Goal: Transaction & Acquisition: Purchase product/service

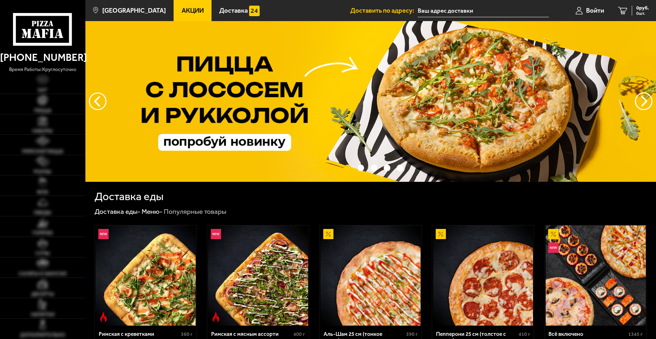
type input "[STREET_ADDRESS]"
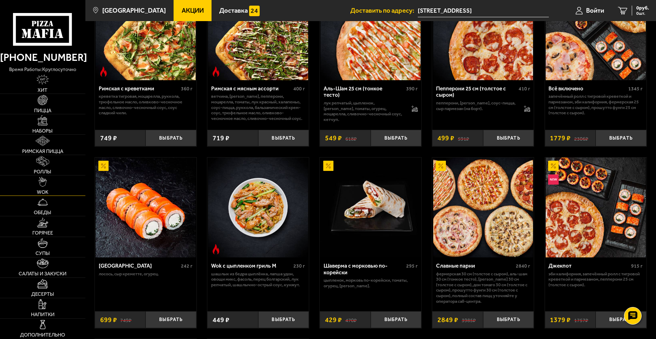
scroll to position [246, 0]
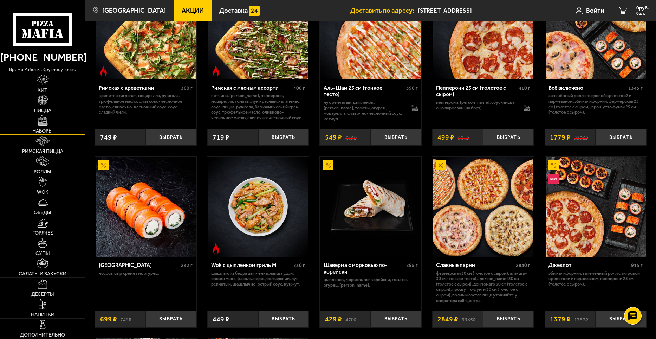
click at [45, 121] on img at bounding box center [43, 120] width 10 height 10
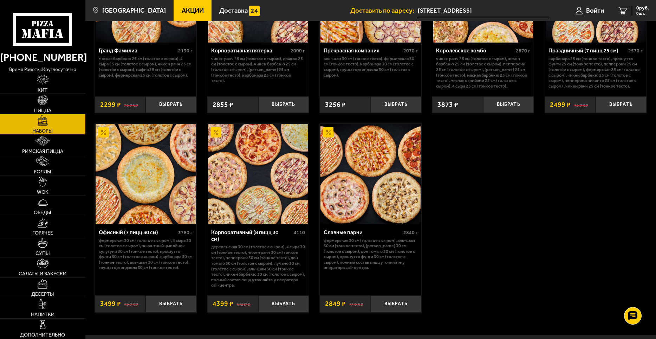
scroll to position [1019, 0]
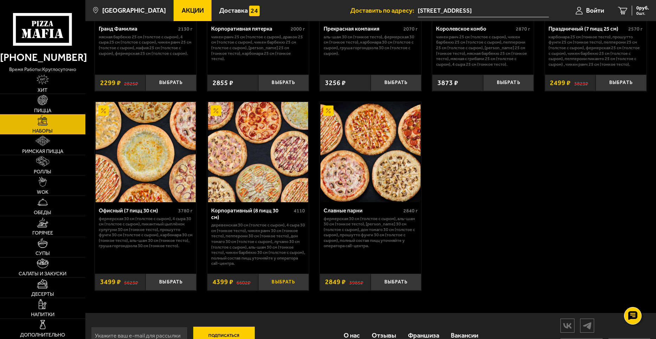
click at [275, 284] on button "Выбрать" at bounding box center [283, 281] width 51 height 17
click at [641, 7] on span "4399 руб." at bounding box center [638, 8] width 21 height 5
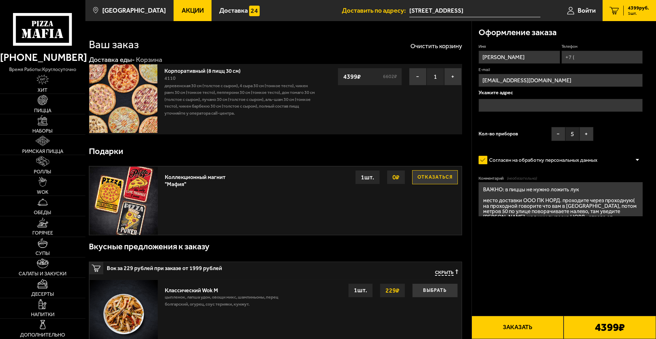
type input "[STREET_ADDRESS]"
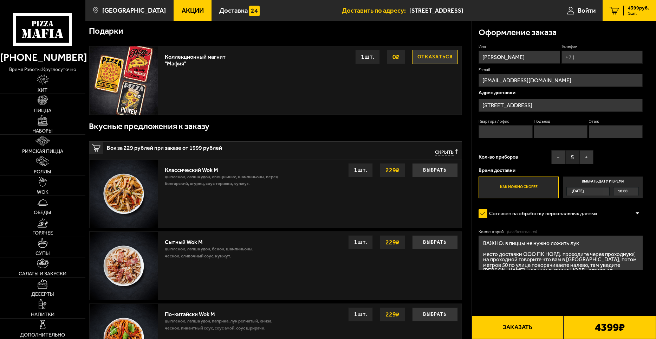
scroll to position [141, 0]
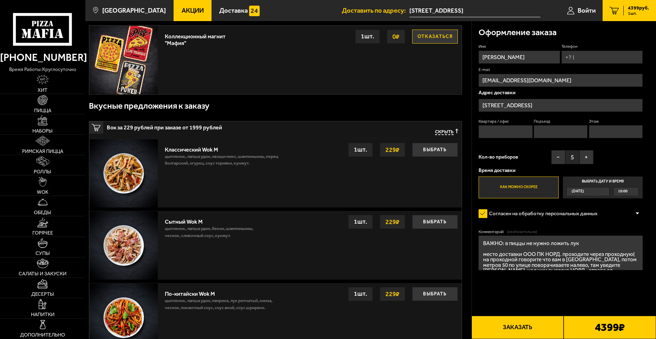
click at [559, 263] on textarea "ВАЖНО: в пиццы не нужно ложить лук место доставки ООО ПК НОРД. проходите через …" at bounding box center [561, 252] width 164 height 34
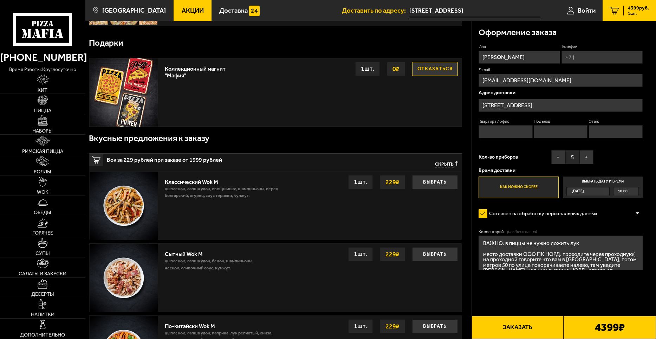
scroll to position [105, 0]
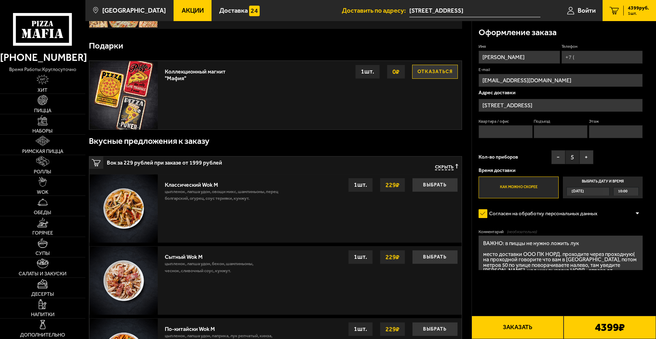
click at [623, 191] on span "10:00" at bounding box center [622, 191] width 9 height 8
click at [0, 0] on input "Выбрать дату и время [DATE] 10:00" at bounding box center [0, 0] width 0 height 0
click at [633, 190] on div "10:00" at bounding box center [625, 191] width 25 height 8
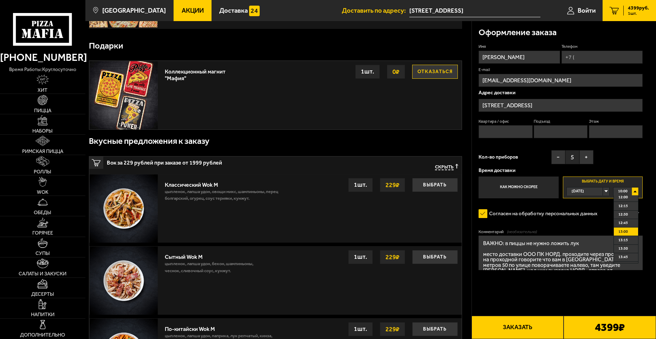
click at [622, 229] on span "13:00" at bounding box center [622, 232] width 9 height 8
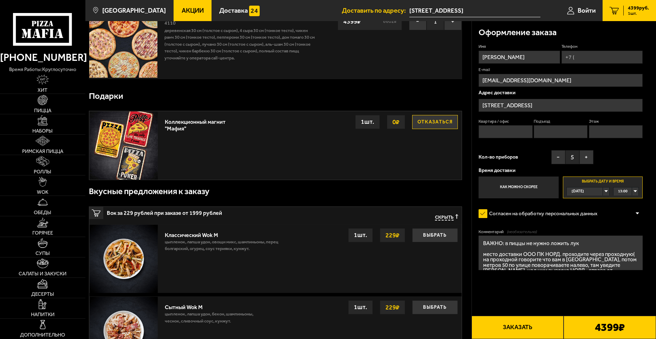
scroll to position [35, 0]
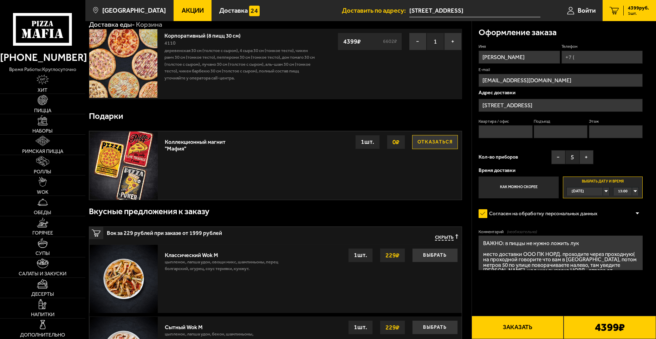
click at [583, 57] on input "Телефон" at bounding box center [601, 57] width 81 height 13
type input "[PHONE_NUMBER]"
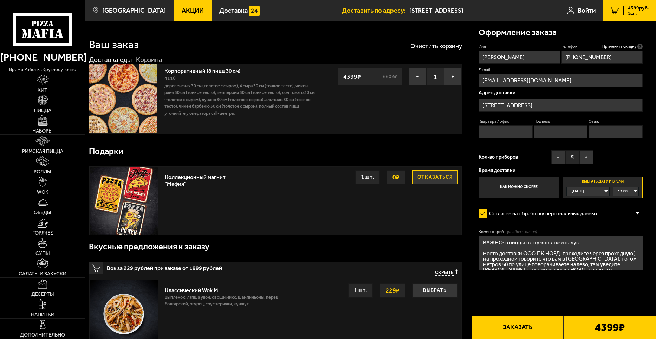
scroll to position [0, 0]
click at [591, 247] on textarea "ВАЖНО: в пиццы не нужно класть лук место доставки ООО ПК НОРД. проходите через …" at bounding box center [561, 252] width 164 height 34
drag, startPoint x: 505, startPoint y: 244, endPoint x: 584, endPoint y: 241, distance: 79.4
click at [584, 241] on textarea "ВАЖНО: в пиццы не нужно класть лук место доставки ООО ПК НОРД. проходите через …" at bounding box center [561, 252] width 164 height 34
drag, startPoint x: 505, startPoint y: 246, endPoint x: 620, endPoint y: 251, distance: 115.0
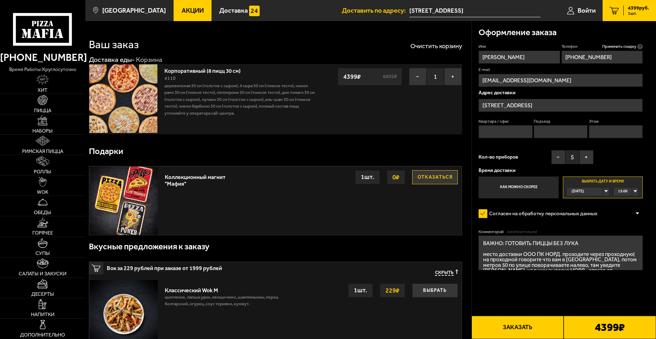
click at [620, 251] on textarea "ВАЖНО: ГОТОВИТь ПИЦЦЫ БЕЗ ЛУКА место доставки ООО ПК НОРД. проходите через прох…" at bounding box center [561, 252] width 164 height 34
click at [609, 246] on textarea "ВАЖНО: ГОТОВИТь ПИЦЦЫ БЕЗ ЛУКА место доставки ООО ПК НОРД. проходите через прох…" at bounding box center [561, 252] width 164 height 34
click at [604, 249] on textarea "ВАЖНО: ГОТОВИТь ПИЦЦЫ БЕЗ ЛУКА место доставки ООО ПК НОРД. проходите через прох…" at bounding box center [561, 252] width 164 height 34
type textarea "ВАЖНО: ГОТОВИТь ПИЦЦЫ БЕЗ ЛУКА место доставки ООО ПК НОРД. проходите через прох…"
click at [527, 330] on button "Заказать" at bounding box center [517, 327] width 92 height 23
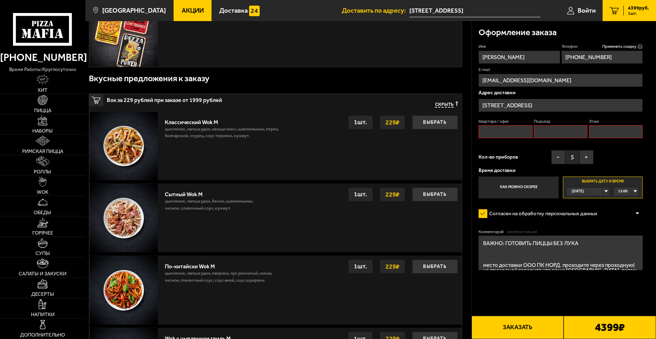
scroll to position [211, 0]
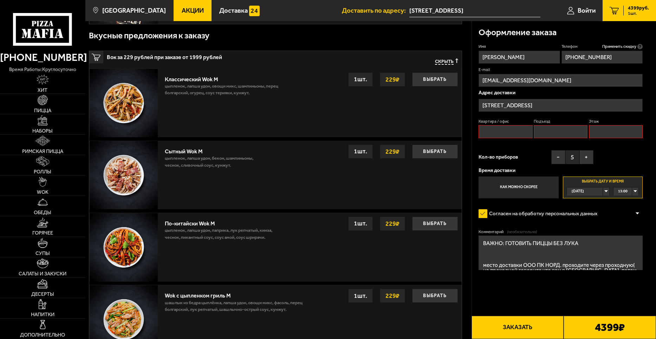
click at [526, 323] on button "Заказать" at bounding box center [517, 327] width 92 height 23
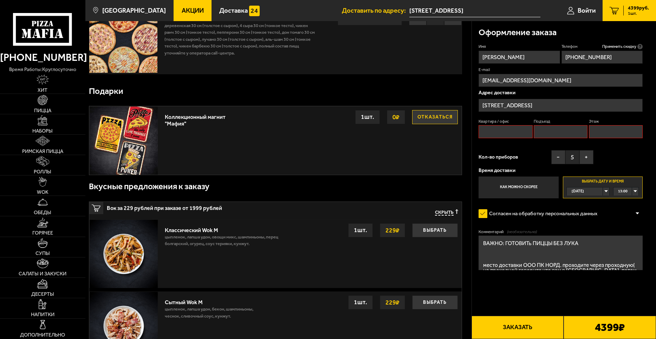
scroll to position [60, 0]
click at [516, 133] on input "Квартира / офис" at bounding box center [506, 131] width 54 height 13
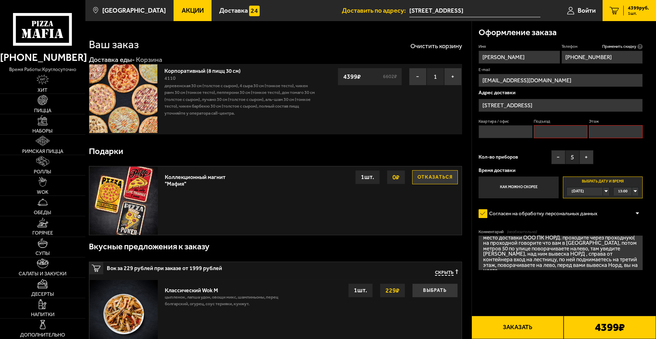
scroll to position [30, 0]
